Goal: Task Accomplishment & Management: Manage account settings

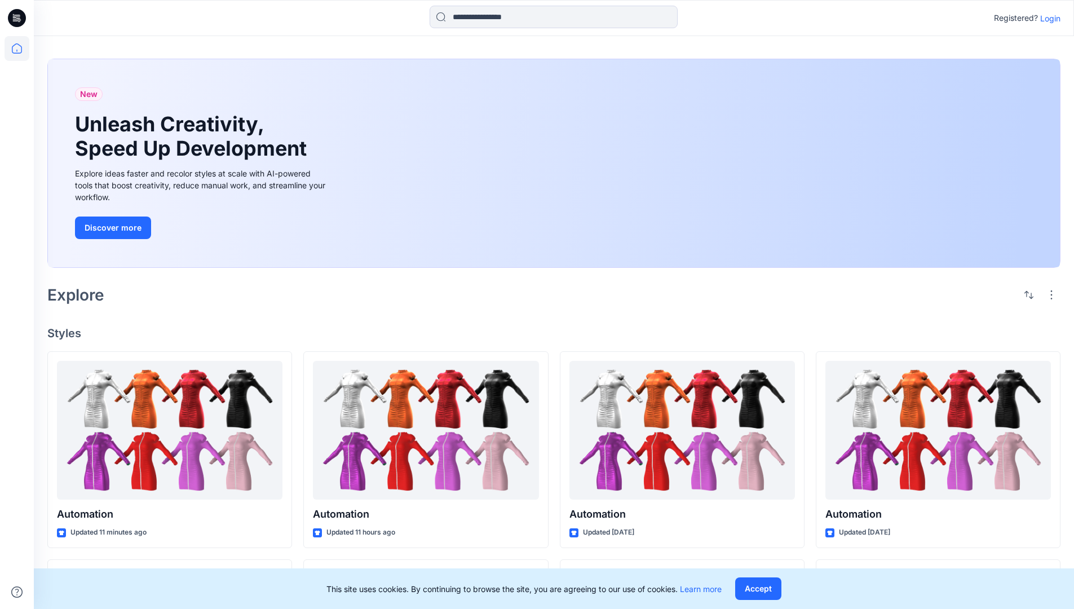
click at [1047, 18] on p "Login" at bounding box center [1050, 18] width 20 height 12
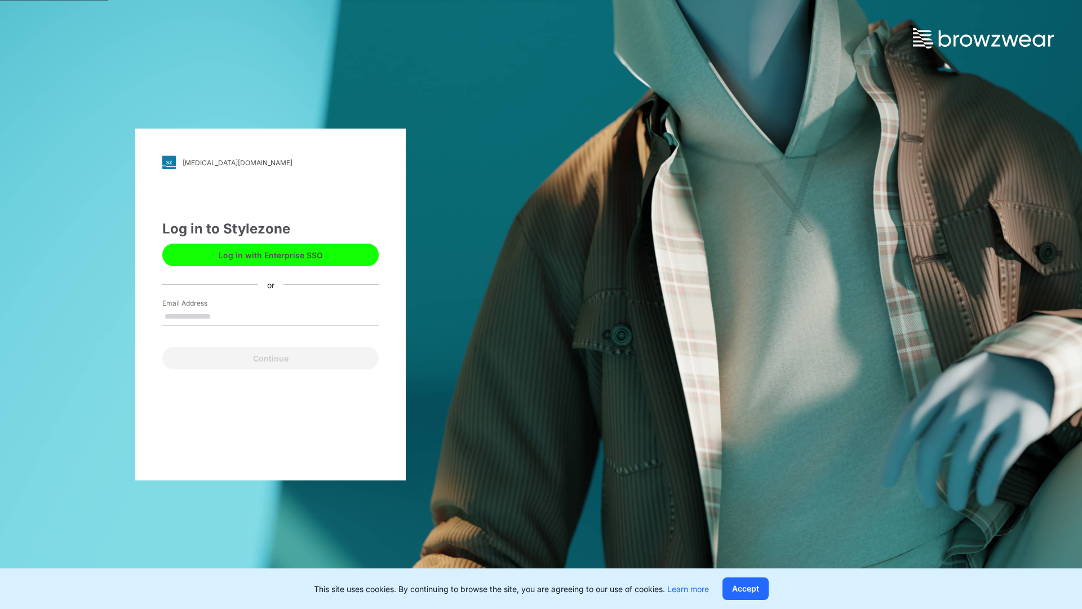
click at [223, 316] on input "Email Address" at bounding box center [270, 316] width 216 height 17
type input "**********"
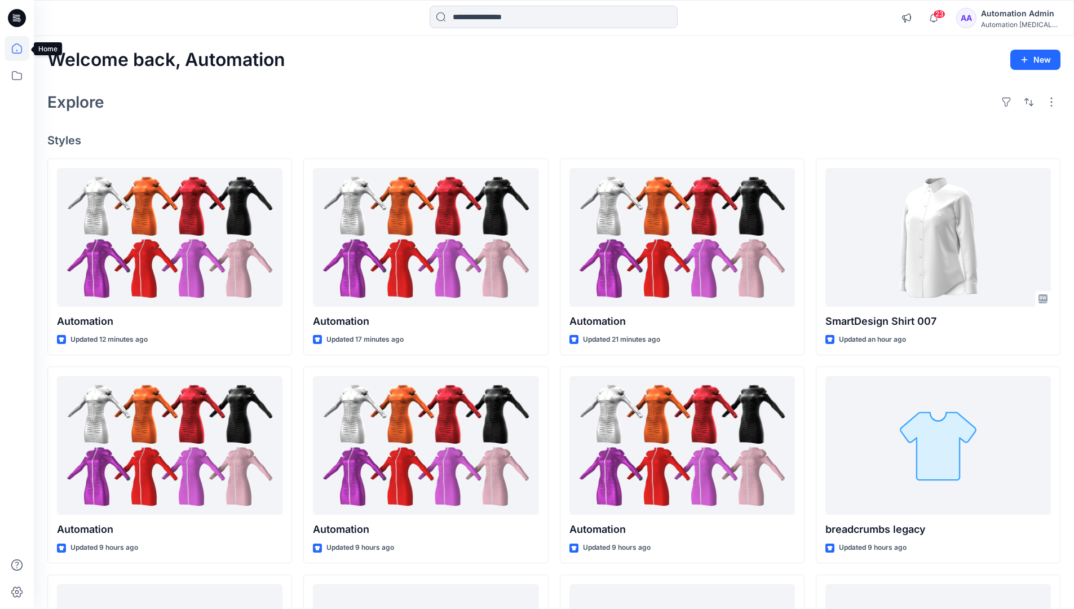
click at [21, 48] on icon at bounding box center [17, 48] width 10 height 10
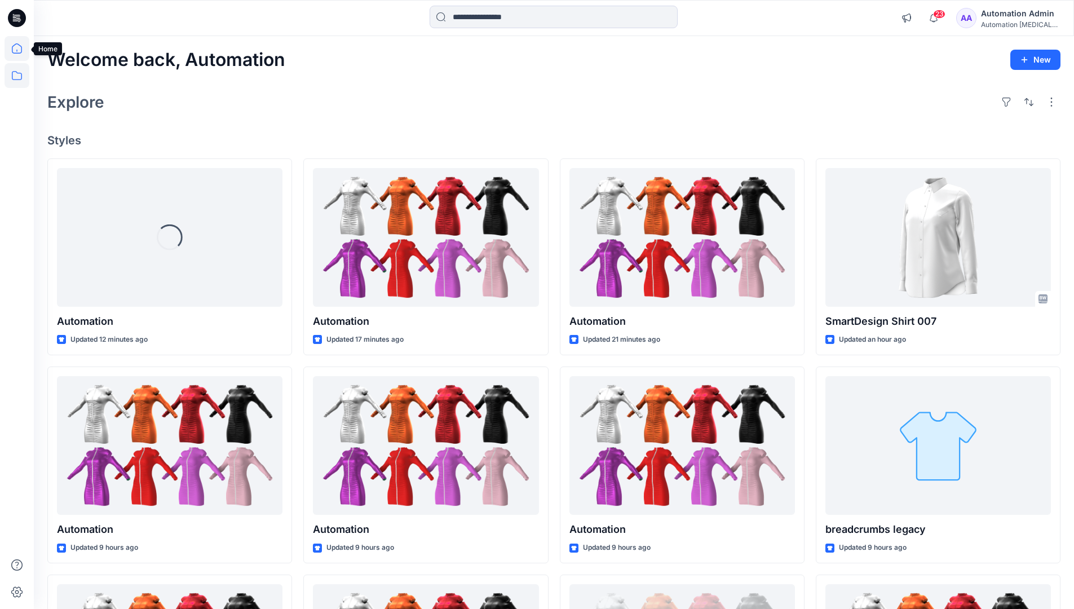
click at [16, 73] on icon at bounding box center [17, 75] width 25 height 25
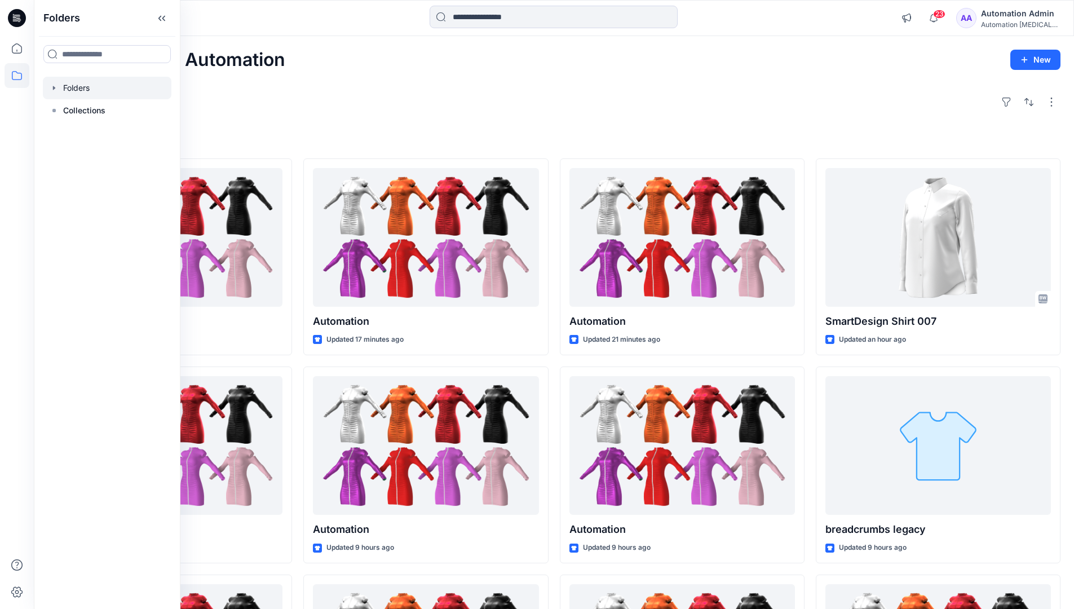
click at [75, 86] on div at bounding box center [107, 88] width 128 height 23
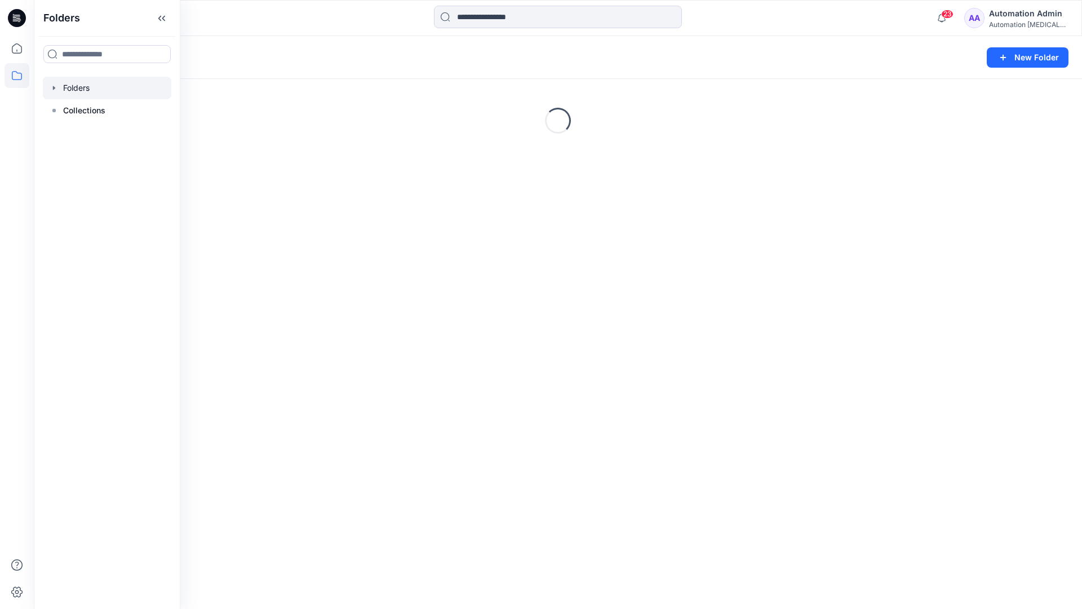
click at [542, 391] on div "Folders New Folder Loading..." at bounding box center [558, 322] width 1048 height 573
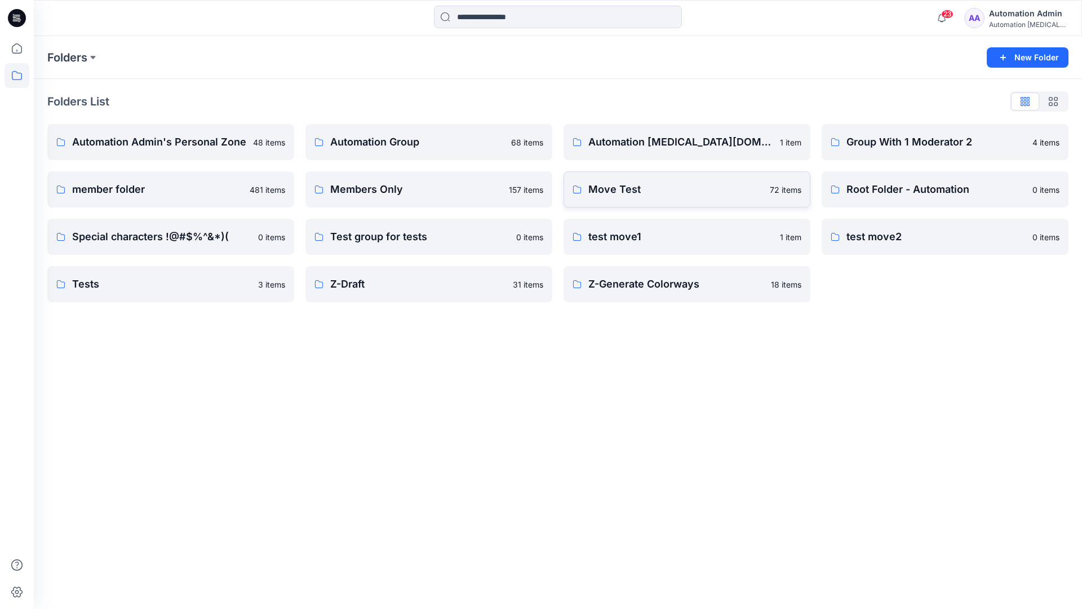
click at [628, 186] on p "Move Test" at bounding box center [675, 189] width 175 height 16
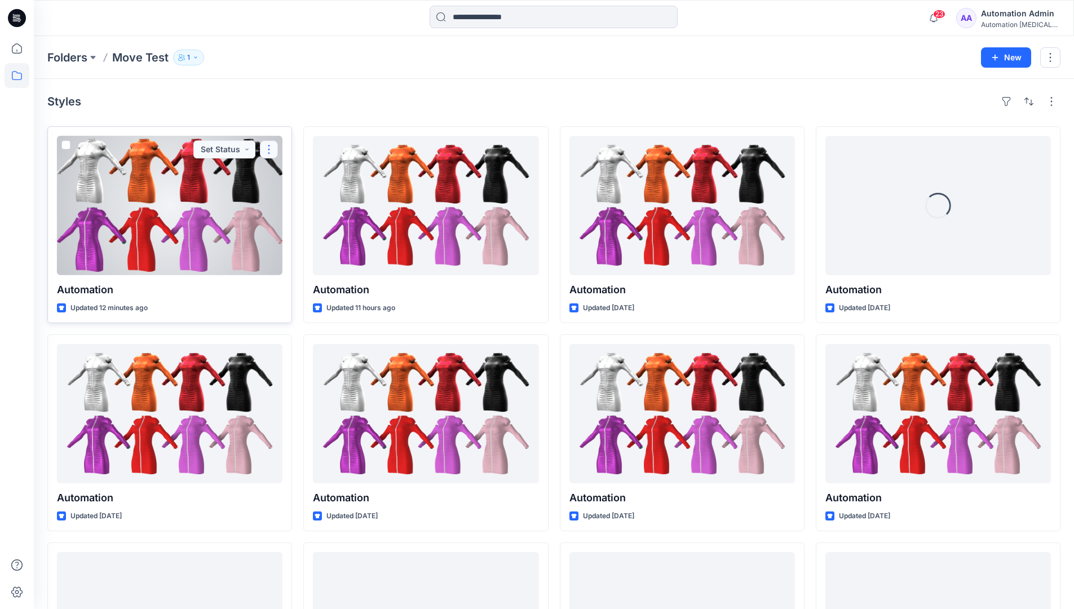
click at [264, 153] on button "button" at bounding box center [269, 149] width 18 height 18
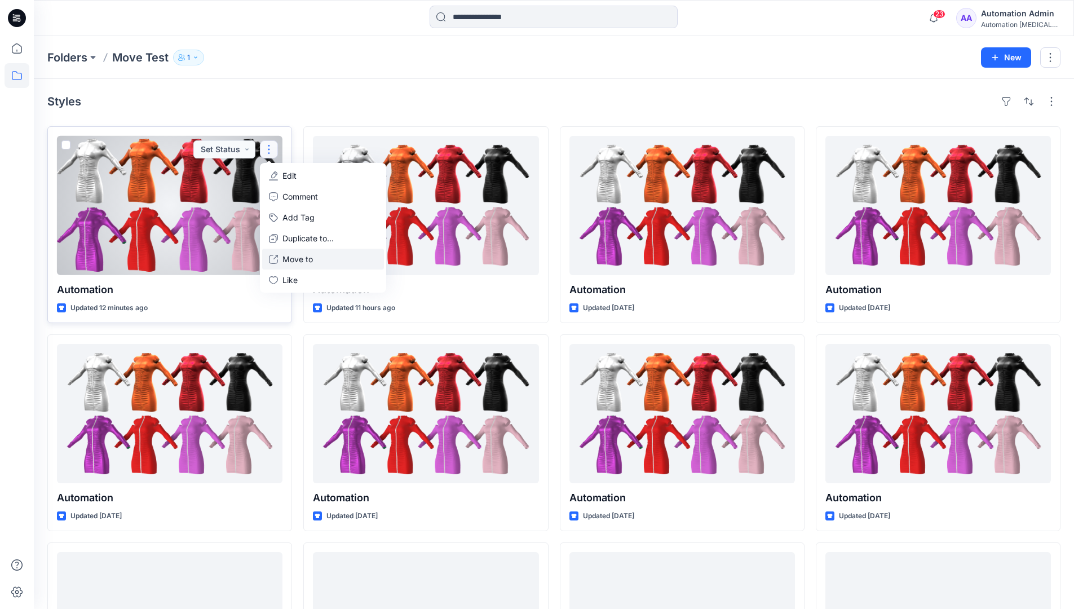
click at [301, 256] on p "Move to" at bounding box center [297, 259] width 30 height 12
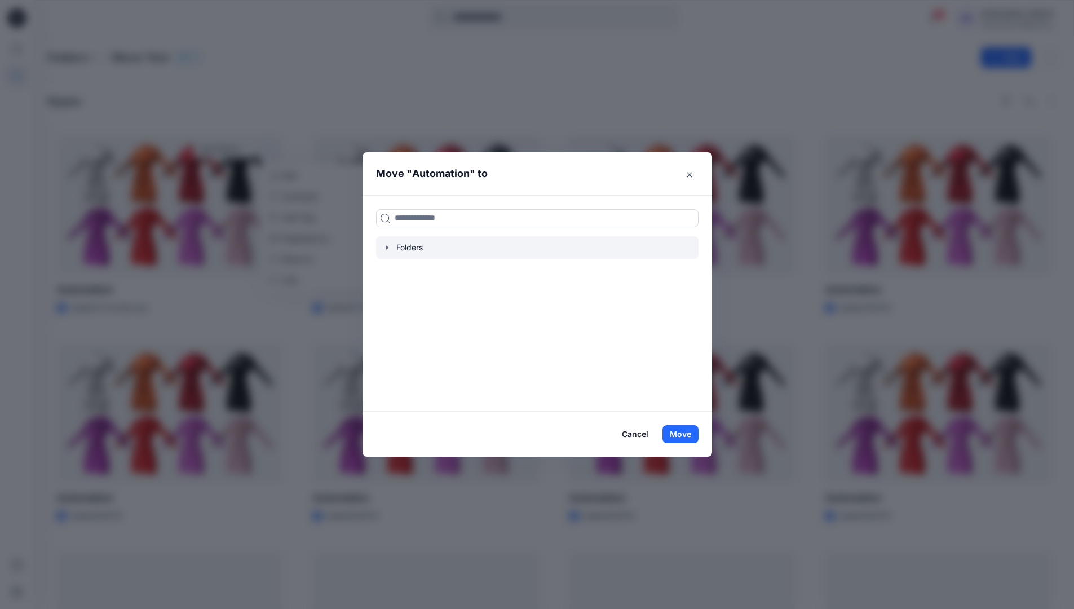
click at [388, 248] on icon "button" at bounding box center [386, 247] width 2 height 4
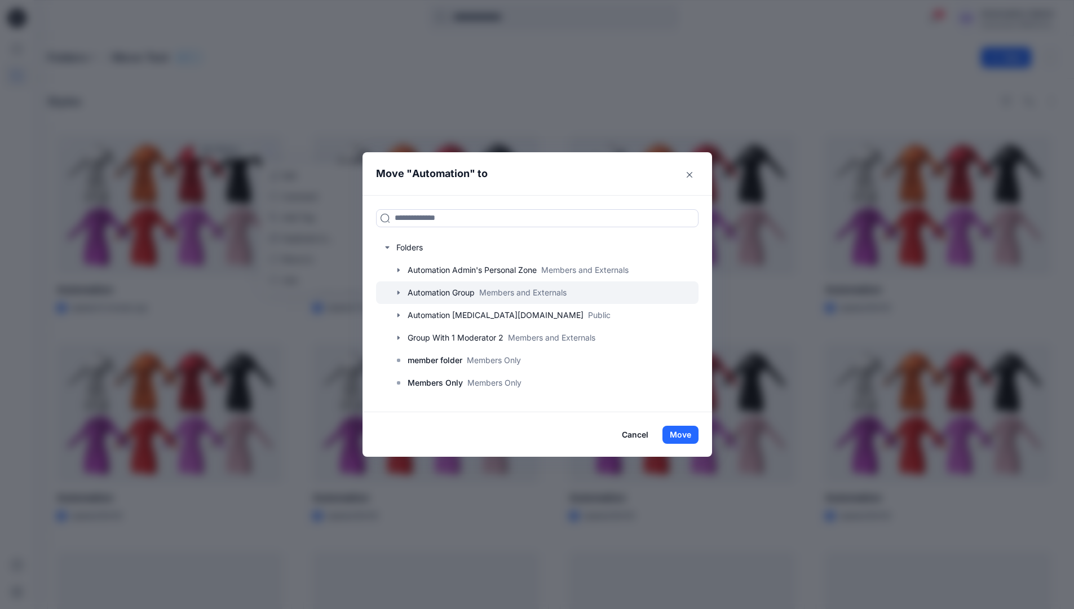
click at [423, 289] on div at bounding box center [537, 292] width 322 height 23
click at [687, 431] on button "Move" at bounding box center [680, 434] width 36 height 18
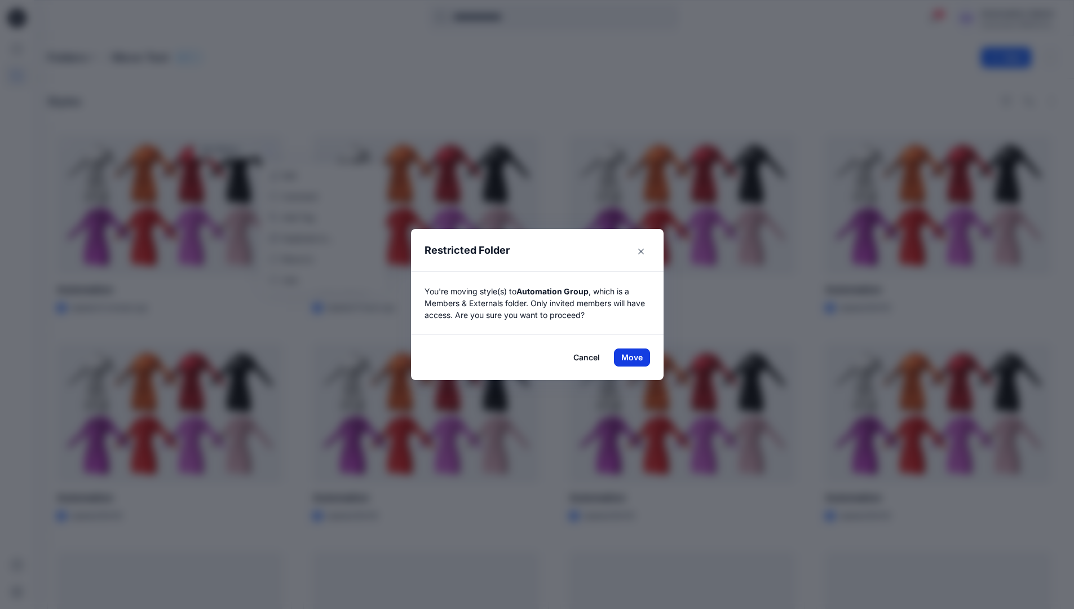
click at [636, 357] on button "Move" at bounding box center [632, 357] width 36 height 18
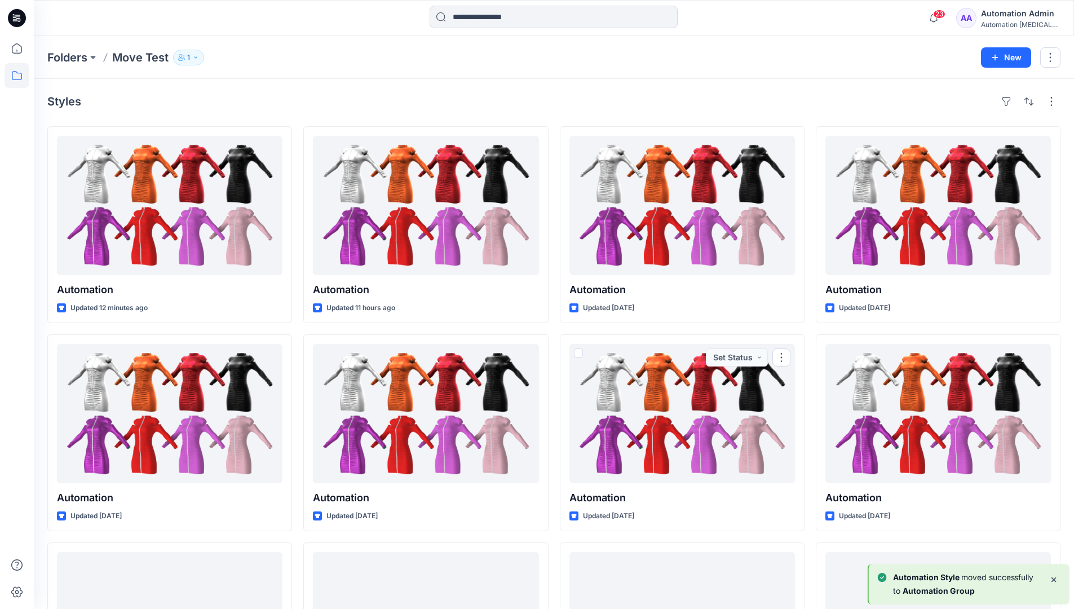
click at [1014, 16] on div "Automation Admin" at bounding box center [1020, 14] width 79 height 14
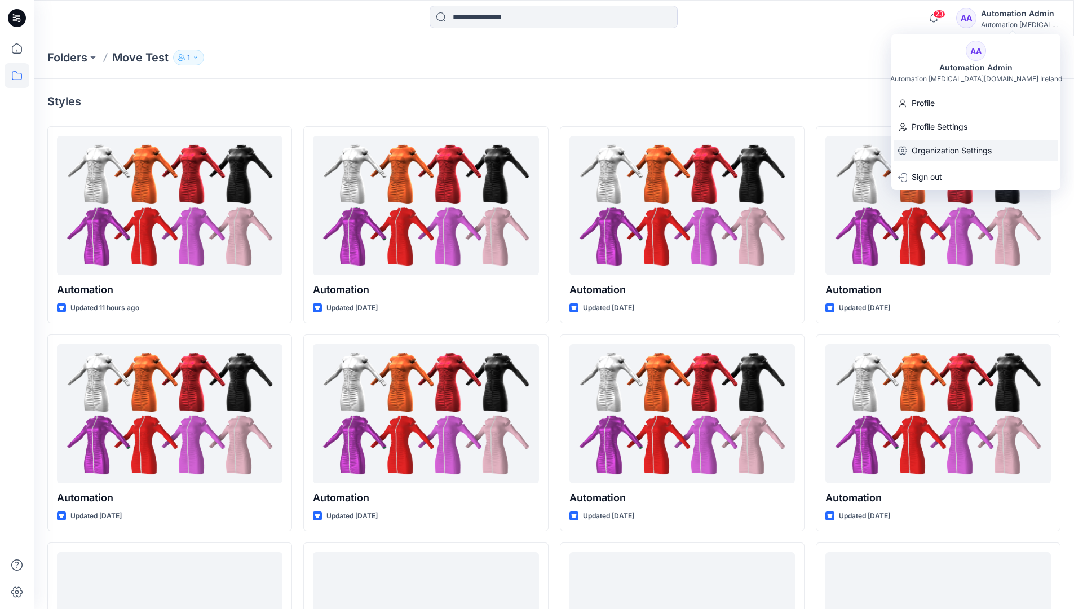
click at [961, 143] on p "Organization Settings" at bounding box center [951, 150] width 80 height 21
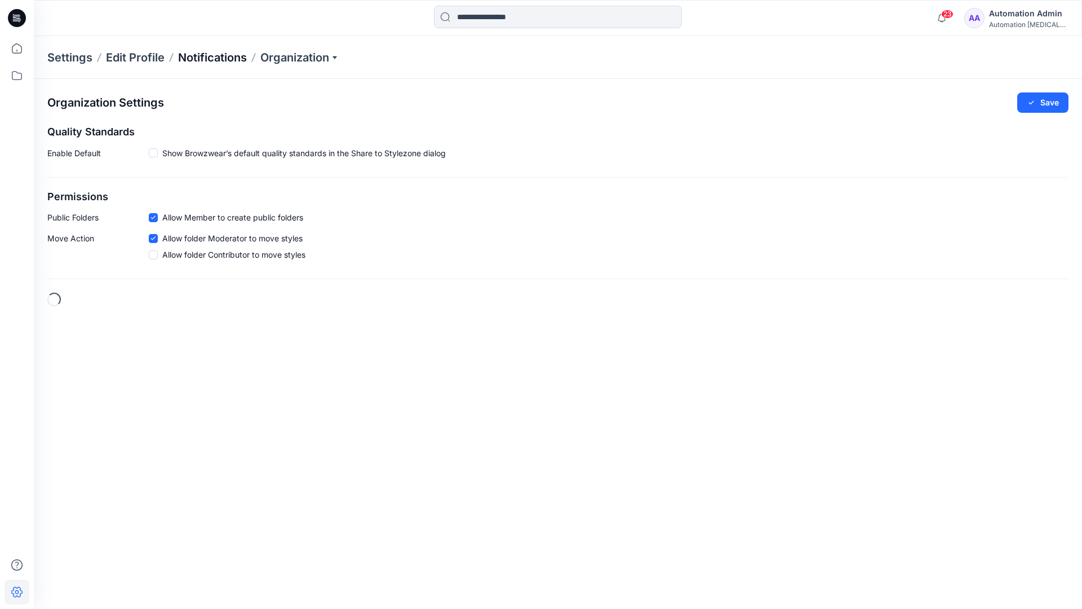
click at [206, 56] on p "Notifications" at bounding box center [212, 58] width 69 height 16
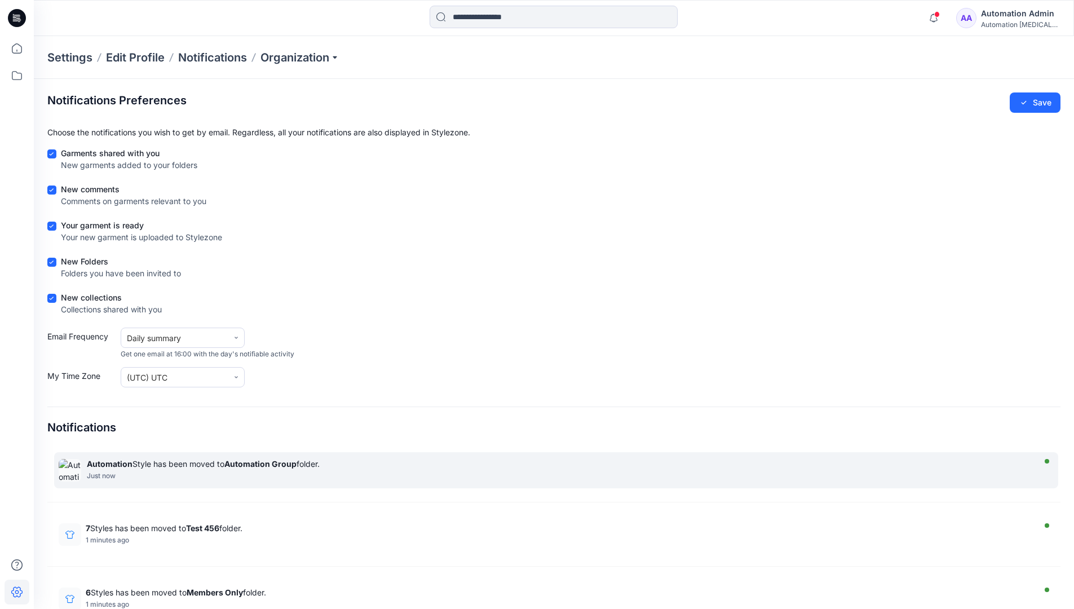
click at [260, 463] on strong "Automation Group" at bounding box center [260, 464] width 72 height 10
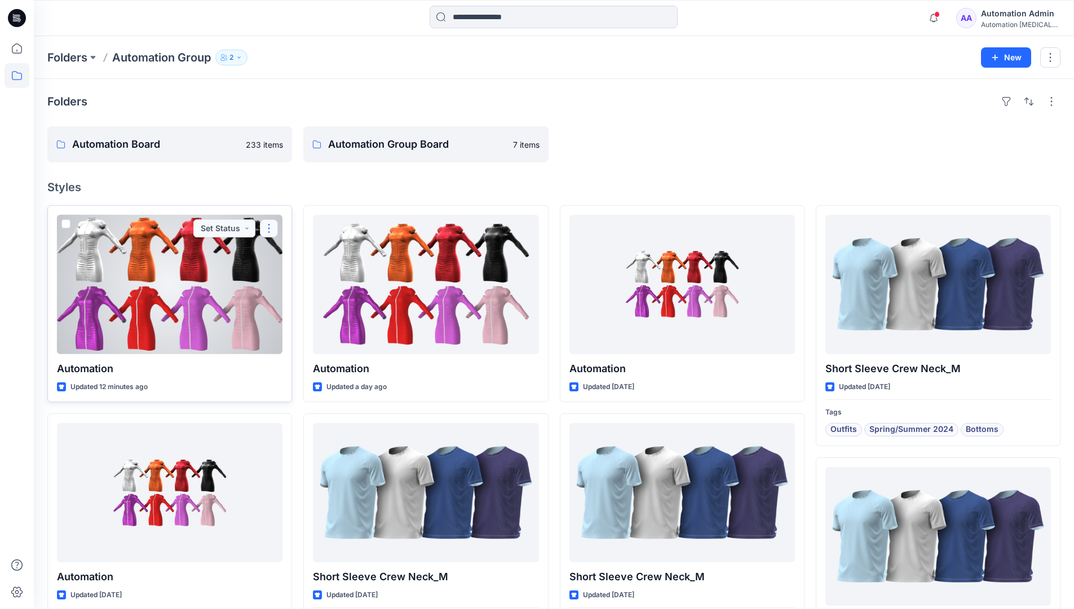
click at [272, 229] on button "button" at bounding box center [269, 228] width 18 height 18
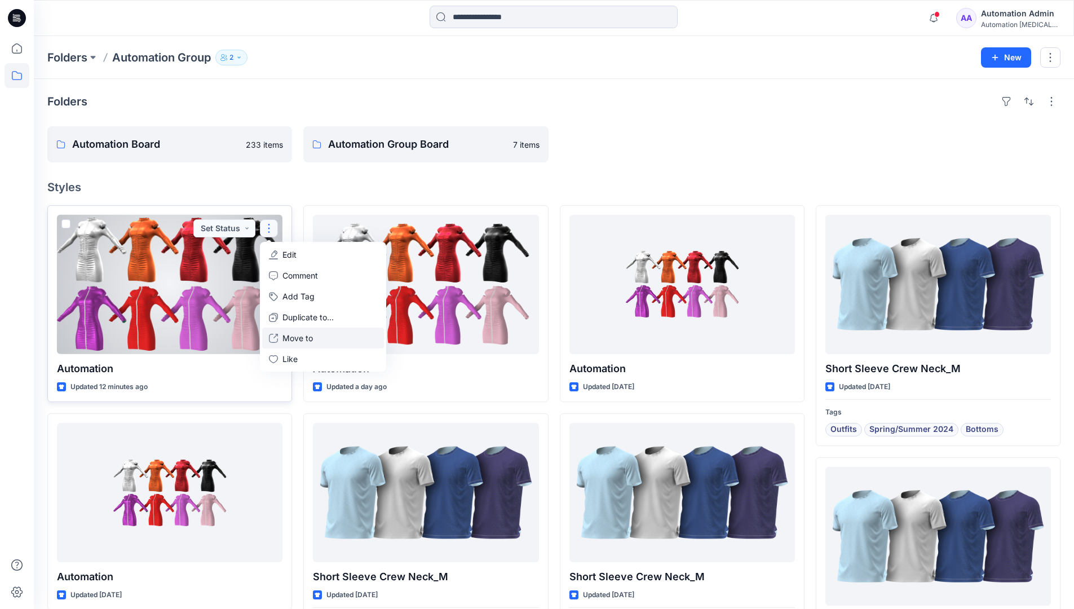
click at [289, 337] on p "Move to" at bounding box center [297, 338] width 30 height 12
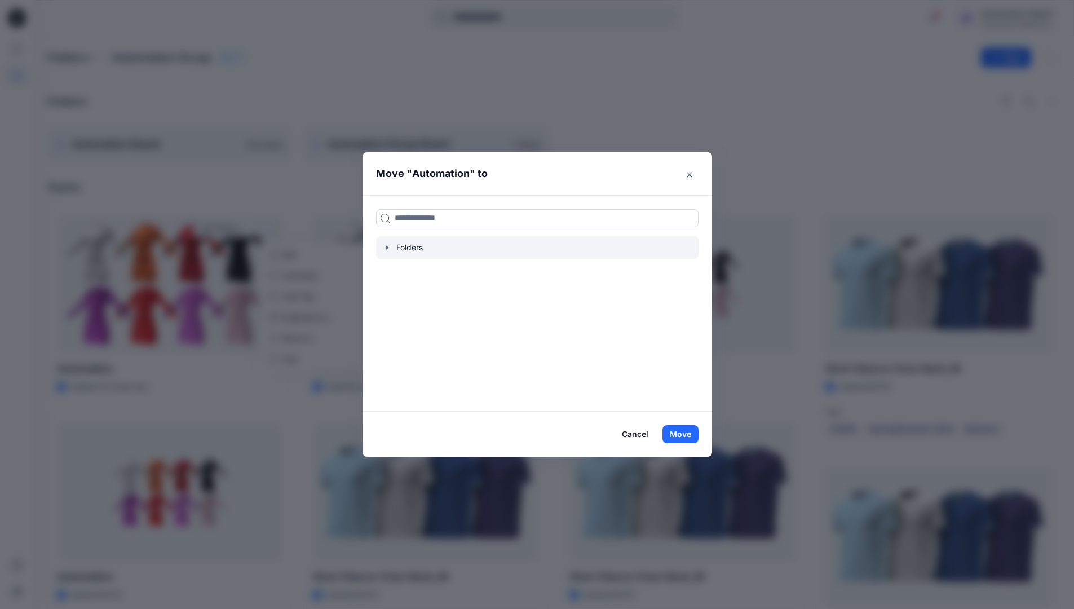
click at [392, 249] on icon "button" at bounding box center [387, 247] width 9 height 9
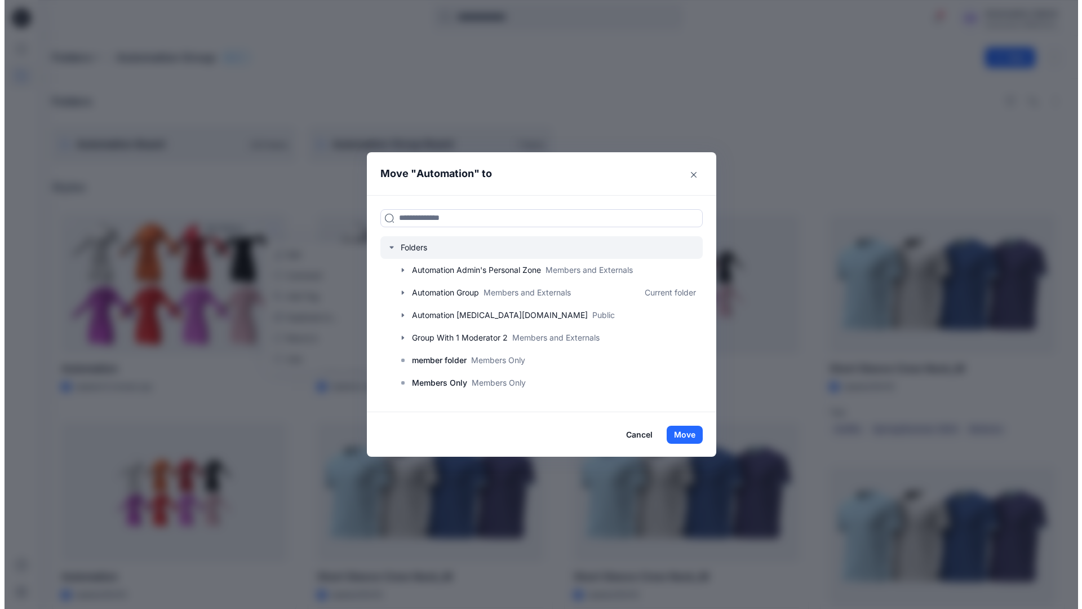
scroll to position [88, 0]
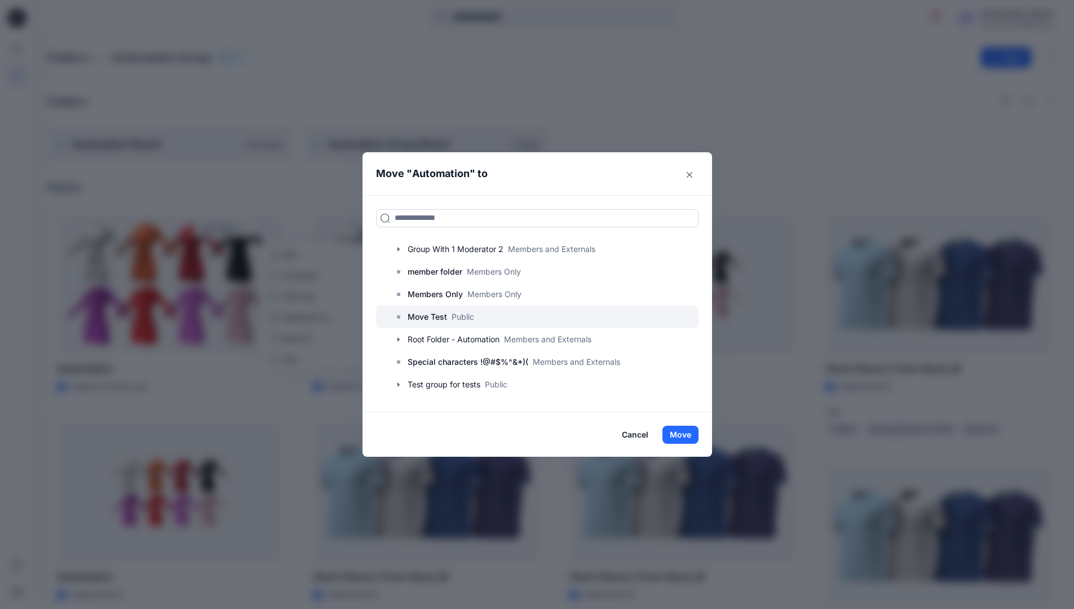
click at [440, 311] on p "Move Test" at bounding box center [426, 317] width 39 height 14
click at [690, 429] on button "Move" at bounding box center [680, 434] width 36 height 18
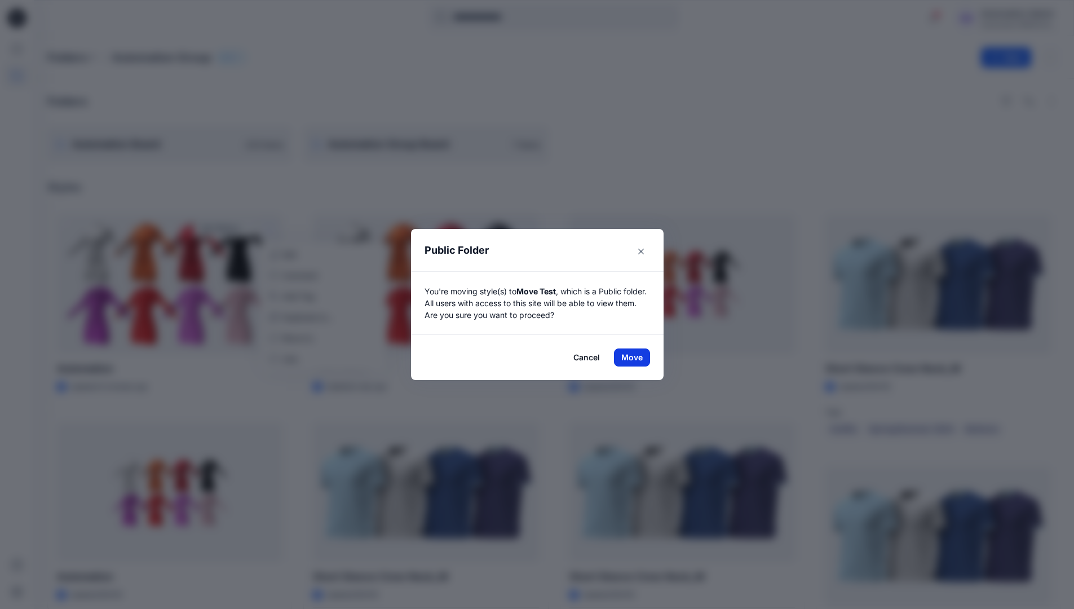
click at [636, 357] on button "Move" at bounding box center [632, 357] width 36 height 18
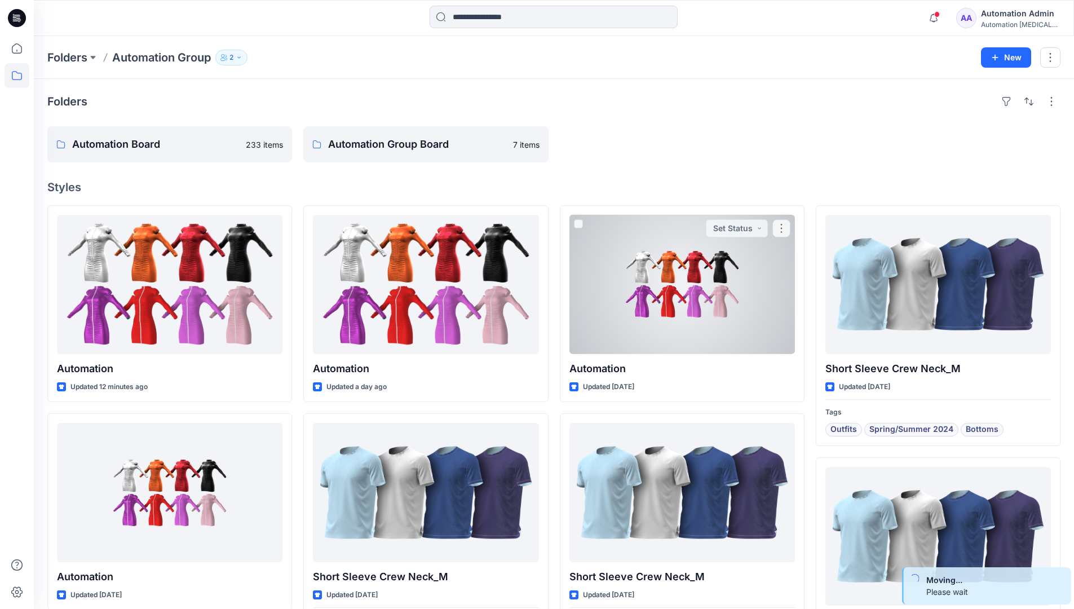
click at [1006, 17] on div "Automation Admin" at bounding box center [1020, 14] width 79 height 14
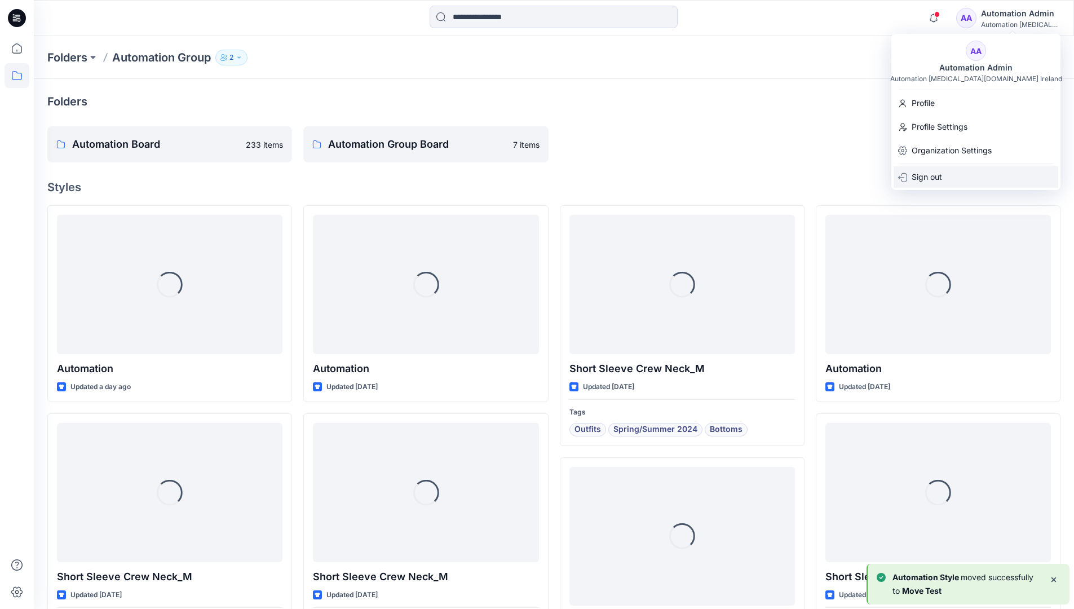
click at [951, 172] on div "Sign out" at bounding box center [975, 176] width 165 height 21
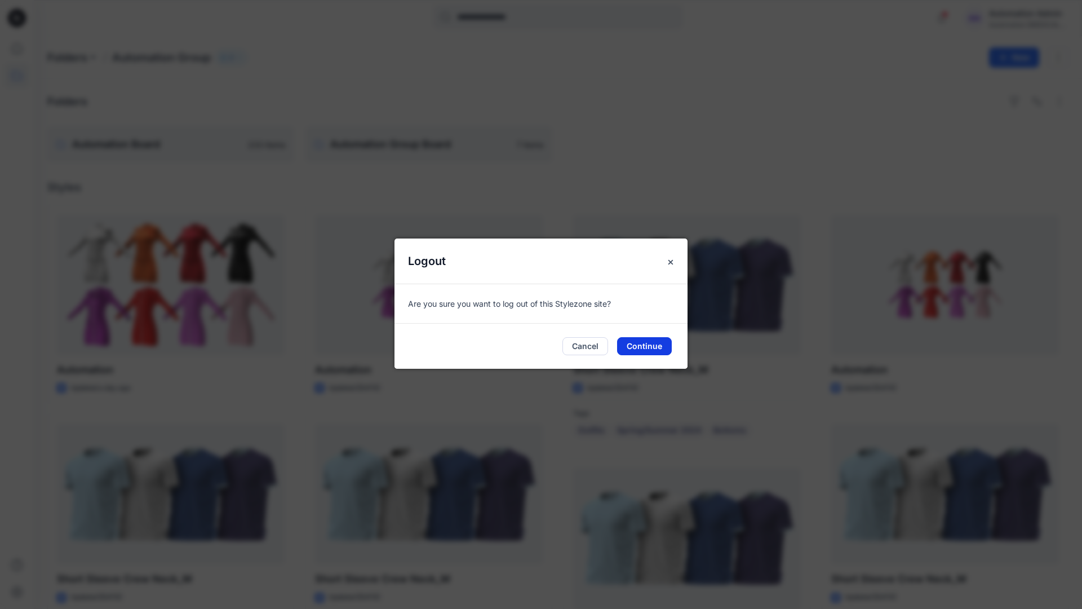
click at [638, 343] on button "Continue" at bounding box center [644, 346] width 55 height 18
